Goal: Go to known website: Access a specific website the user already knows

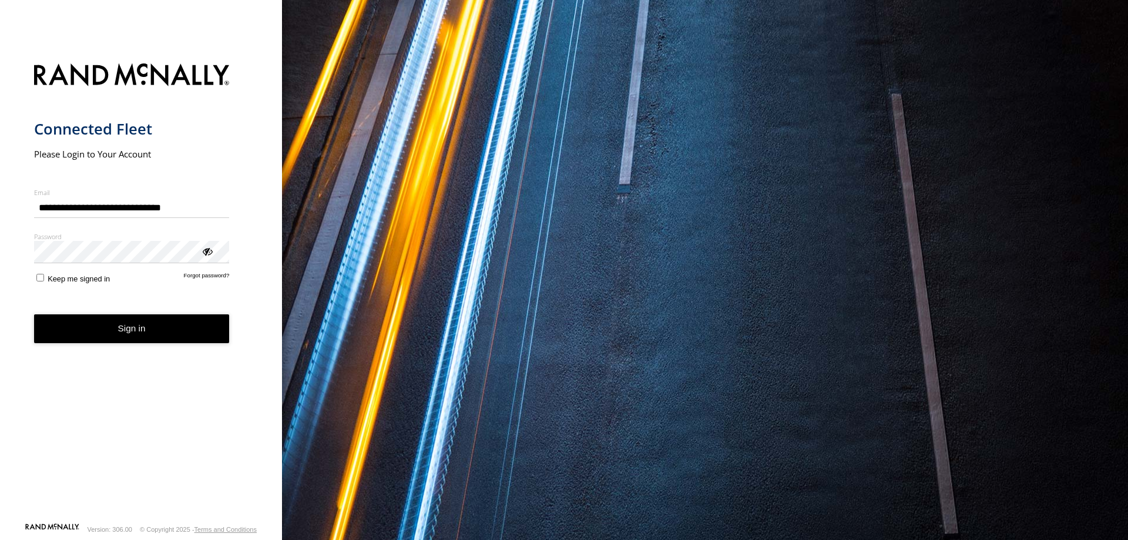
type input "**********"
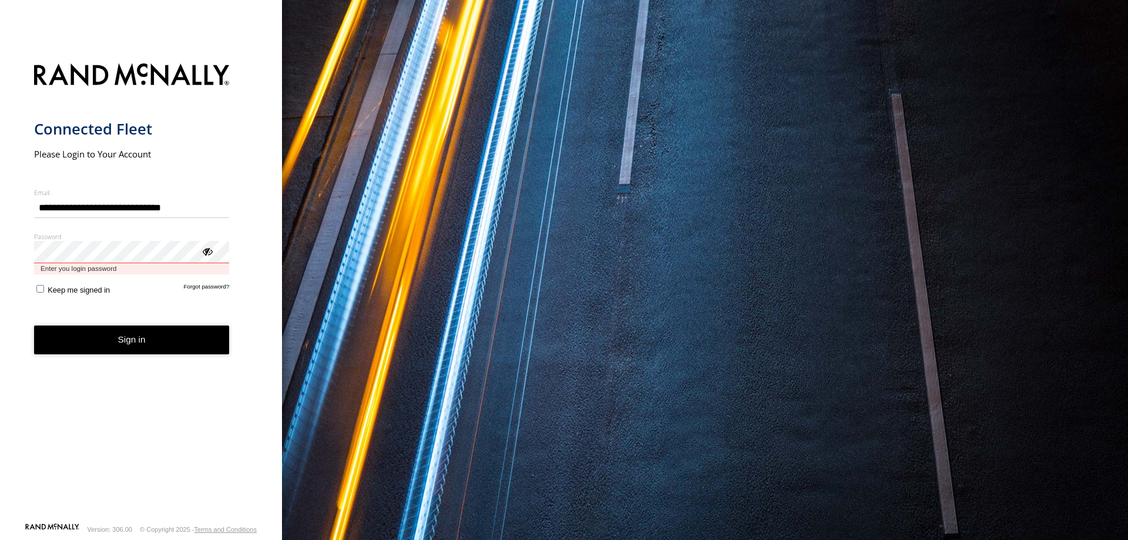
click at [34, 326] on button "Sign in" at bounding box center [132, 340] width 196 height 29
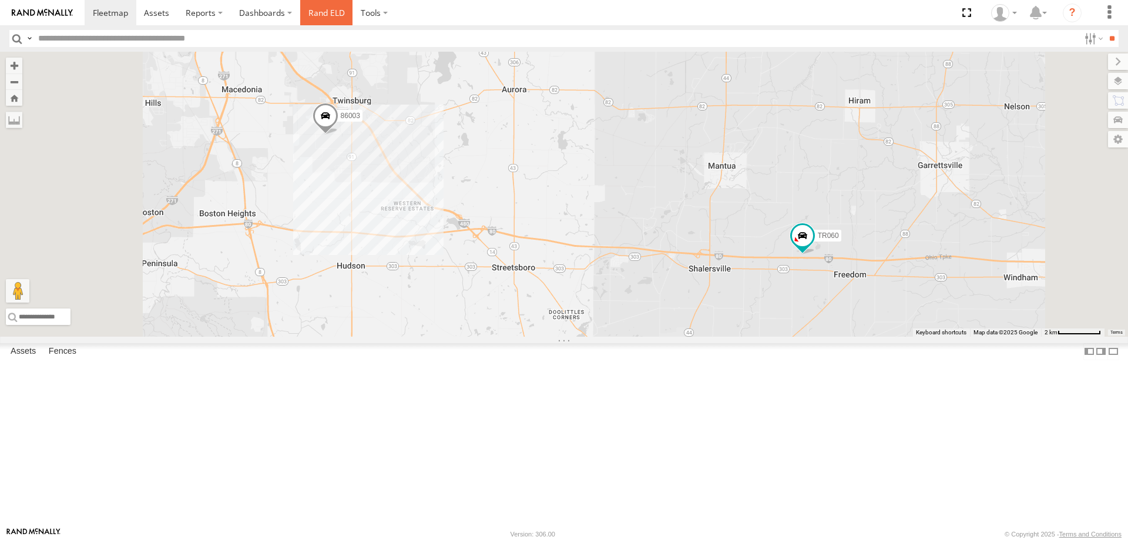
click at [312, 14] on link "Rand ELD" at bounding box center [326, 12] width 53 height 25
